Goal: Transaction & Acquisition: Obtain resource

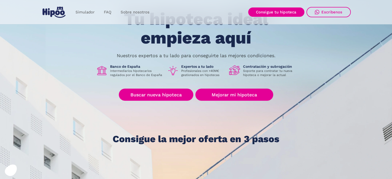
scroll to position [51, 0]
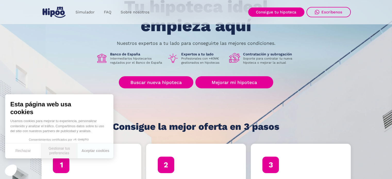
click at [59, 151] on button "Gestionar tus preferencias" at bounding box center [59, 150] width 36 height 15
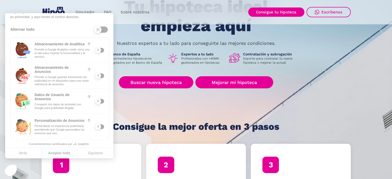
scroll to position [57, 0]
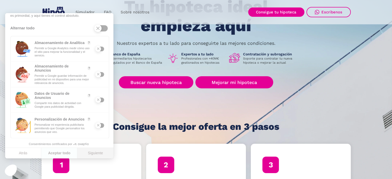
click at [92, 153] on button "Siguiente" at bounding box center [95, 153] width 36 height 11
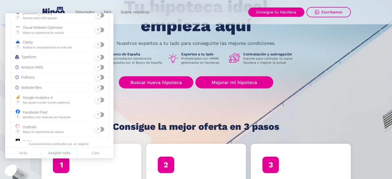
scroll to position [117, 0]
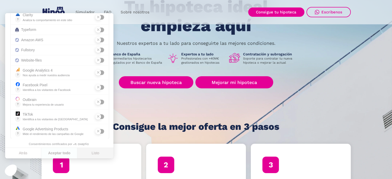
click at [95, 153] on button "Listo" at bounding box center [95, 153] width 36 height 11
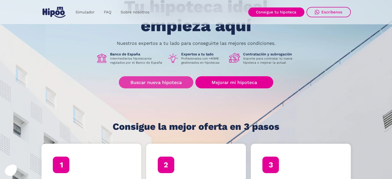
click at [144, 83] on link "Buscar nueva hipoteca" at bounding box center [156, 82] width 74 height 12
